Goal: Task Accomplishment & Management: Use online tool/utility

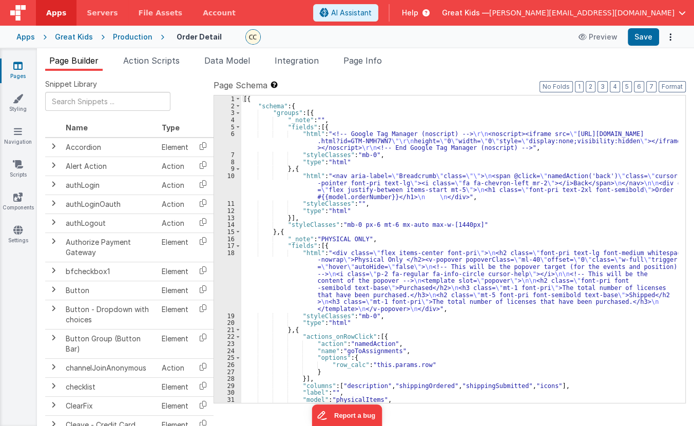
click at [28, 35] on div "Apps" at bounding box center [25, 37] width 18 height 10
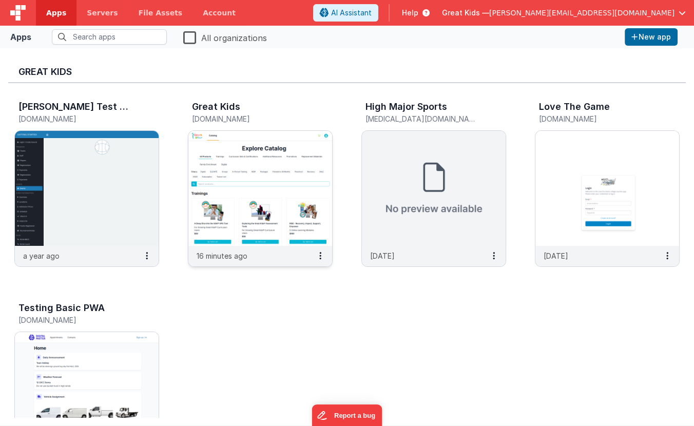
click at [226, 176] on img at bounding box center [260, 188] width 144 height 115
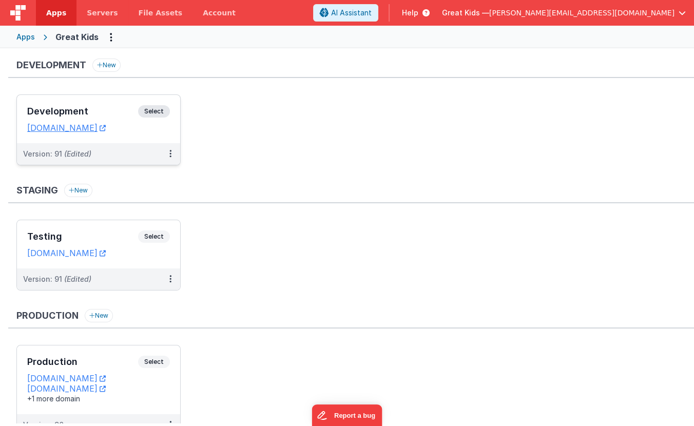
click at [134, 151] on div "Version: 91 (Edited)" at bounding box center [91, 154] width 137 height 10
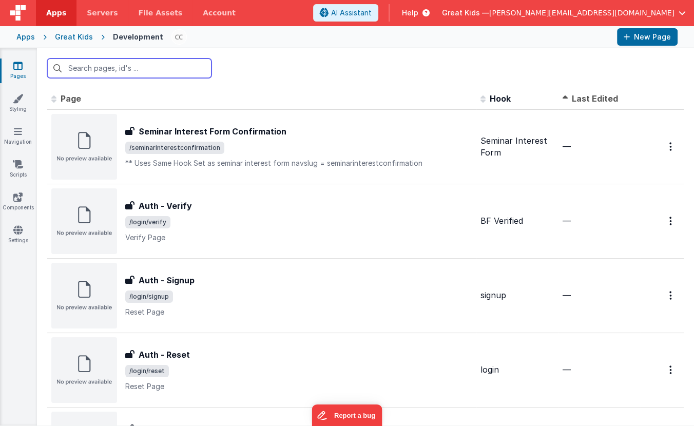
click at [166, 71] on input "text" at bounding box center [129, 67] width 164 height 19
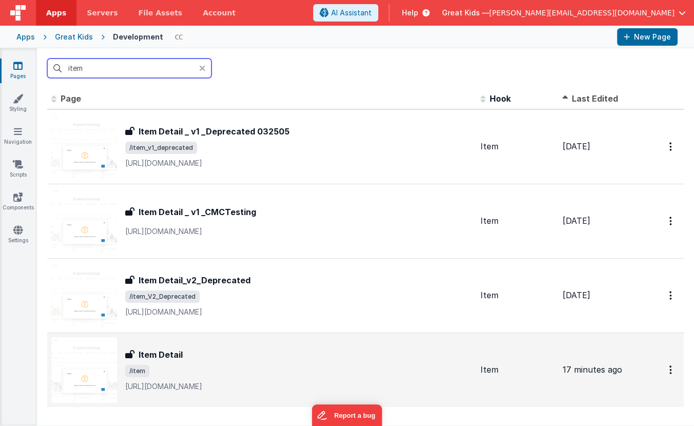
type input "item"
click at [163, 349] on h3 "Item Detail" at bounding box center [161, 354] width 44 height 12
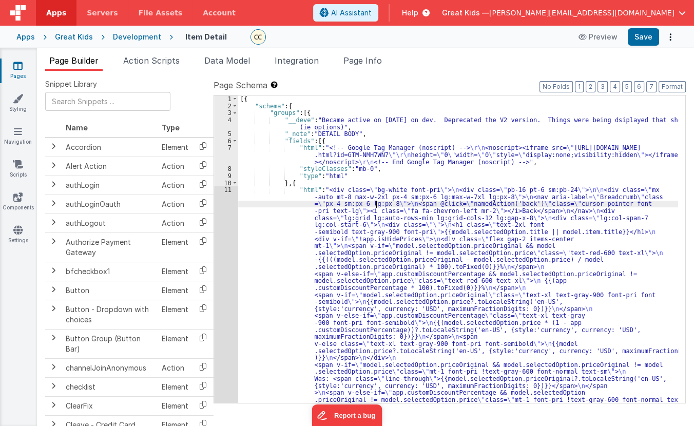
drag, startPoint x: 377, startPoint y: 204, endPoint x: 265, endPoint y: 190, distance: 112.7
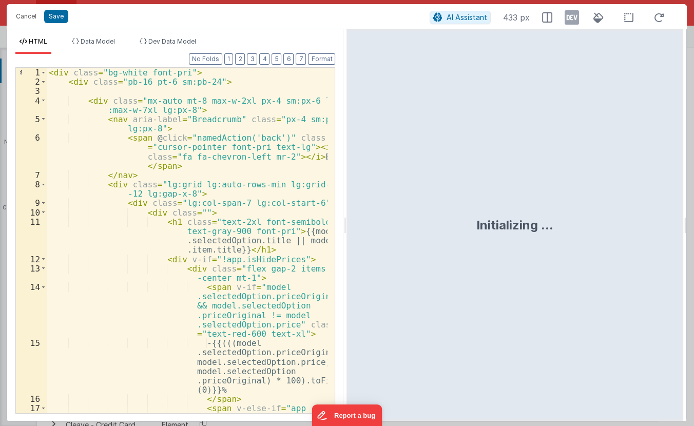
click at [257, 185] on div "< div class = "bg-white font-pri" > < div class = "pb-16 pt-6 sm:pb-24" > < div…" at bounding box center [187, 273] width 281 height 411
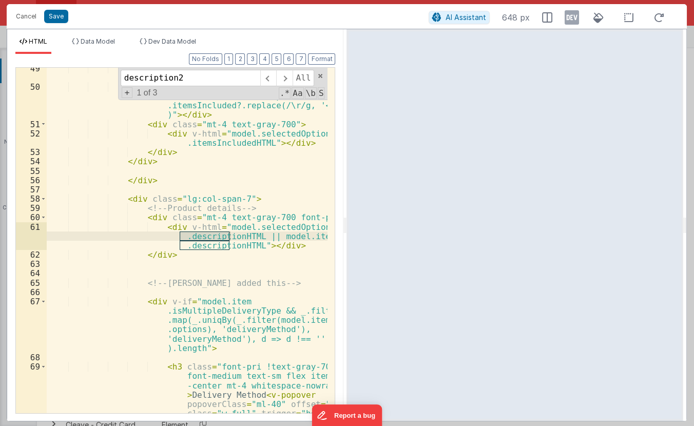
scroll to position [6053, 0]
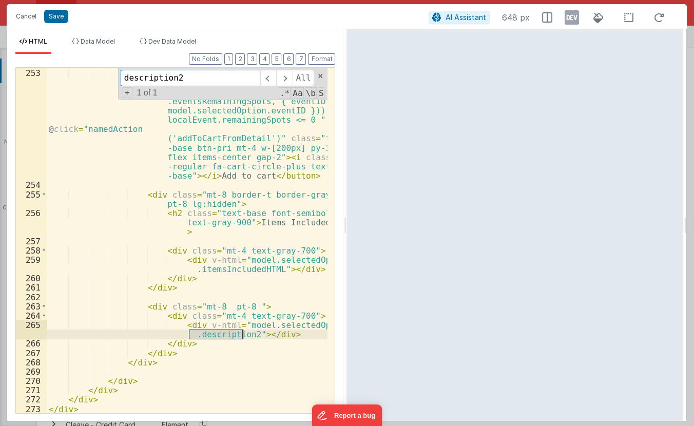
click at [196, 75] on input "description2" at bounding box center [191, 78] width 140 height 16
type input "description"
click at [269, 78] on span at bounding box center [268, 78] width 16 height 16
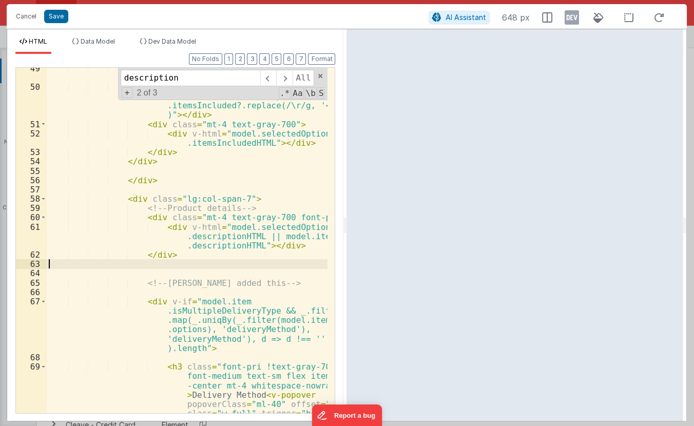
click at [189, 260] on div "< h2 class = "text-base font-semibold text -gray-900" > Items Included </ h2 > …" at bounding box center [187, 279] width 281 height 430
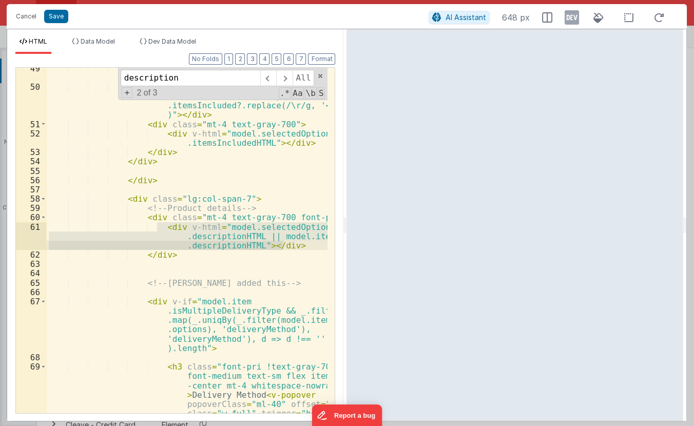
drag, startPoint x: 157, startPoint y: 227, endPoint x: 283, endPoint y: 247, distance: 127.3
click at [283, 247] on div "< h2 class = "text-base font-semibold text -gray-900" > Items Included </ h2 > …" at bounding box center [187, 279] width 281 height 430
click at [282, 77] on span at bounding box center [284, 78] width 16 height 16
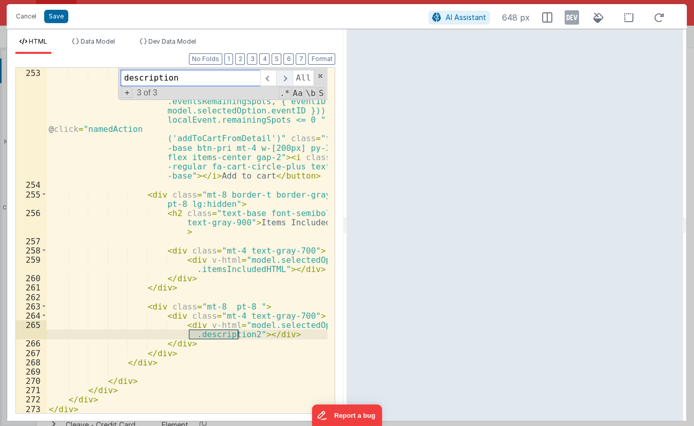
scroll to position [6053, 0]
click at [251, 335] on div "< button :disabled = "model.item .isNonStandardOptionDisplay && (localEvent = _…" at bounding box center [187, 241] width 281 height 364
click at [283, 334] on div "< button :disabled = "model.item .isNonStandardOptionDisplay && (localEvent = _…" at bounding box center [187, 241] width 281 height 364
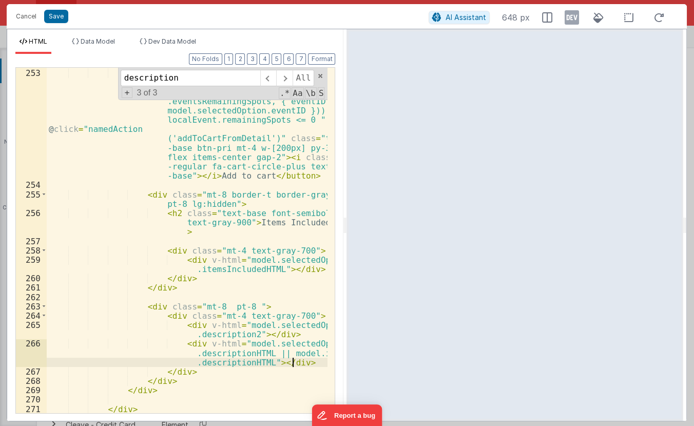
click at [238, 353] on div "< button :disabled = "model.item .isNonStandardOptionDisplay && (localEvent = _…" at bounding box center [187, 241] width 281 height 364
click at [238, 361] on div "< button :disabled = "model.item .isNonStandardOptionDisplay && (localEvent = _…" at bounding box center [187, 241] width 281 height 364
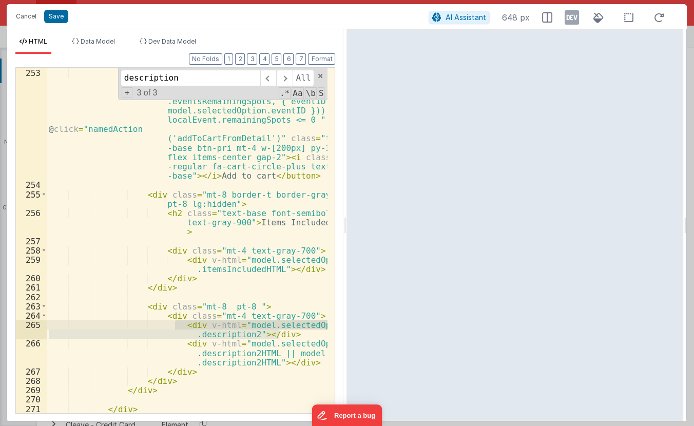
drag, startPoint x: 286, startPoint y: 332, endPoint x: 177, endPoint y: 323, distance: 109.2
click at [177, 323] on div "< button :disabled = "model.item .isNonStandardOptionDisplay && (localEvent = _…" at bounding box center [187, 241] width 281 height 364
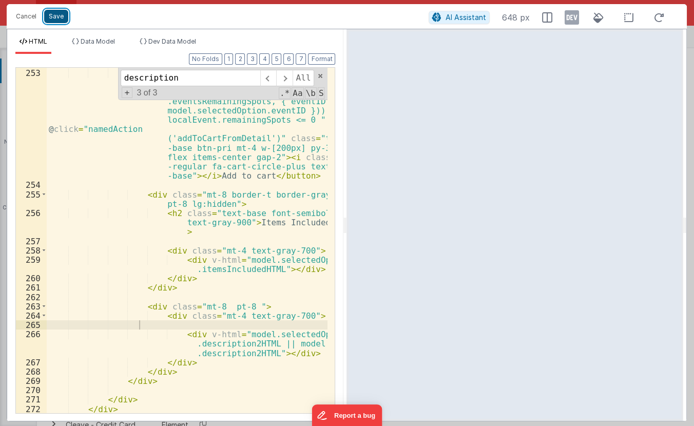
click at [63, 15] on button "Save" at bounding box center [56, 16] width 24 height 13
